Goal: Information Seeking & Learning: Learn about a topic

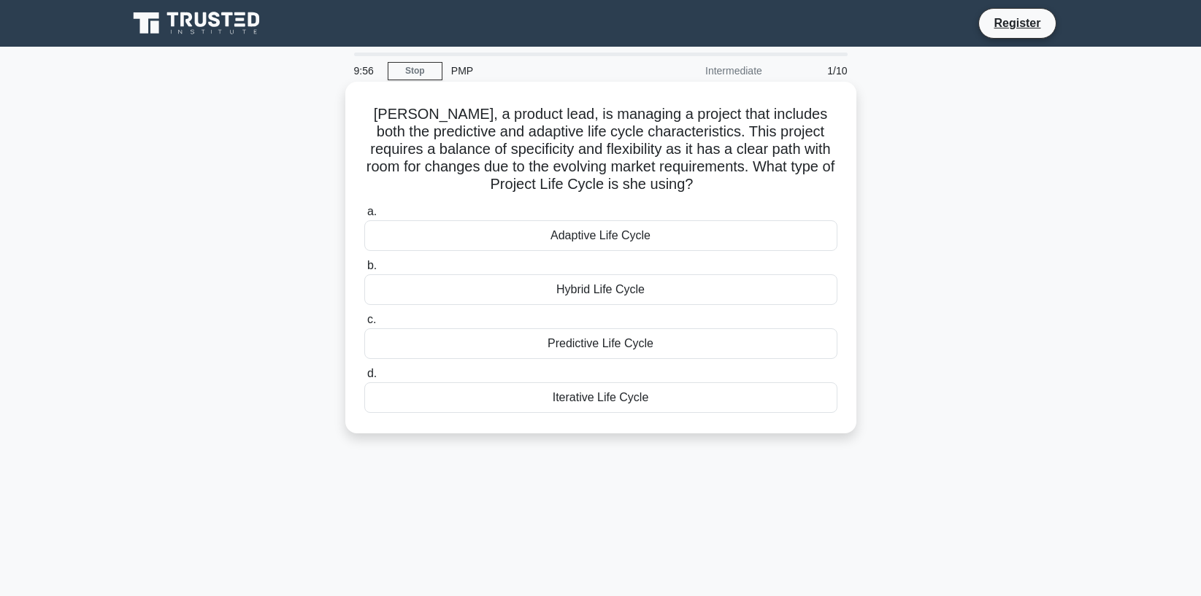
click at [616, 243] on div "Adaptive Life Cycle" at bounding box center [600, 235] width 473 height 31
click at [364, 217] on input "a. Adaptive Life Cycle" at bounding box center [364, 211] width 0 height 9
